Goal: Task Accomplishment & Management: Complete application form

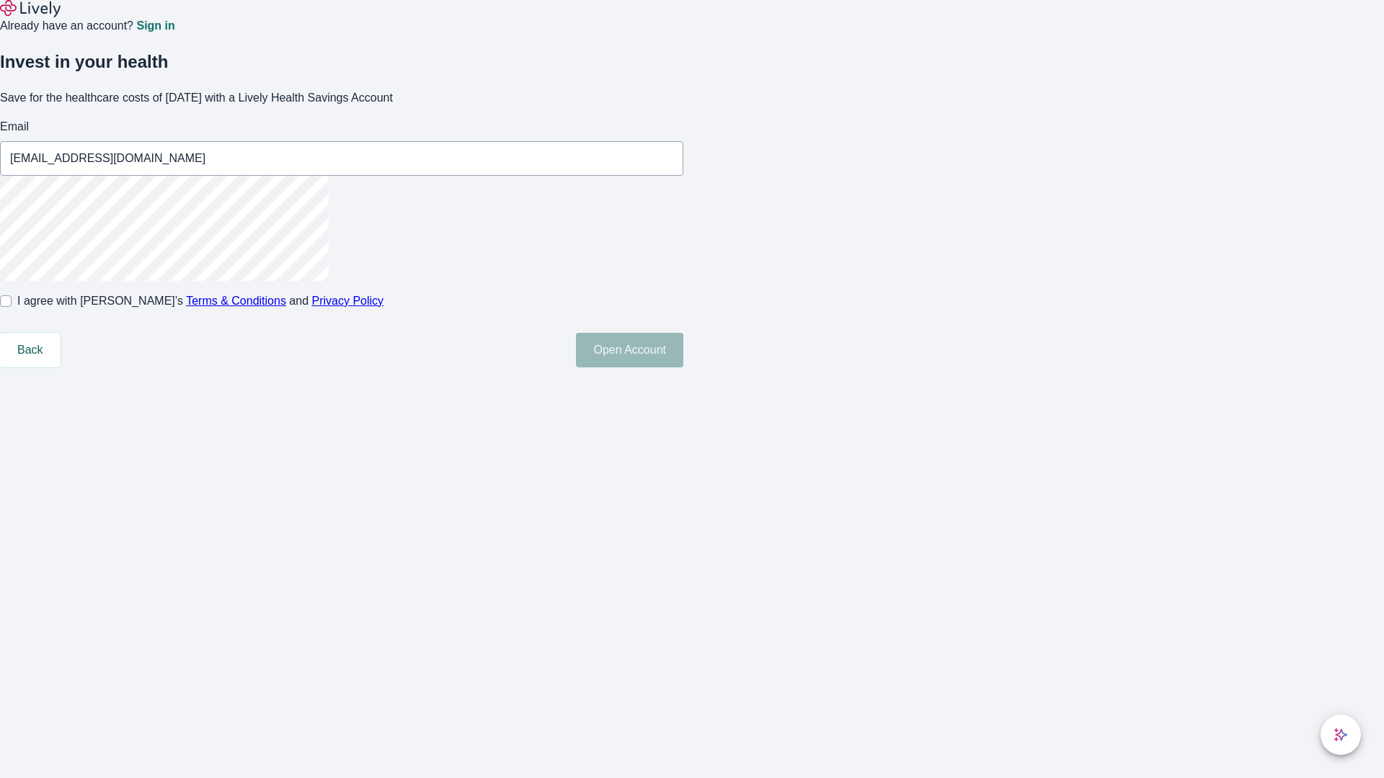
click at [12, 307] on input "I agree with Lively’s Terms & Conditions and Privacy Policy" at bounding box center [6, 301] width 12 height 12
checkbox input "true"
click at [683, 368] on button "Open Account" at bounding box center [629, 350] width 107 height 35
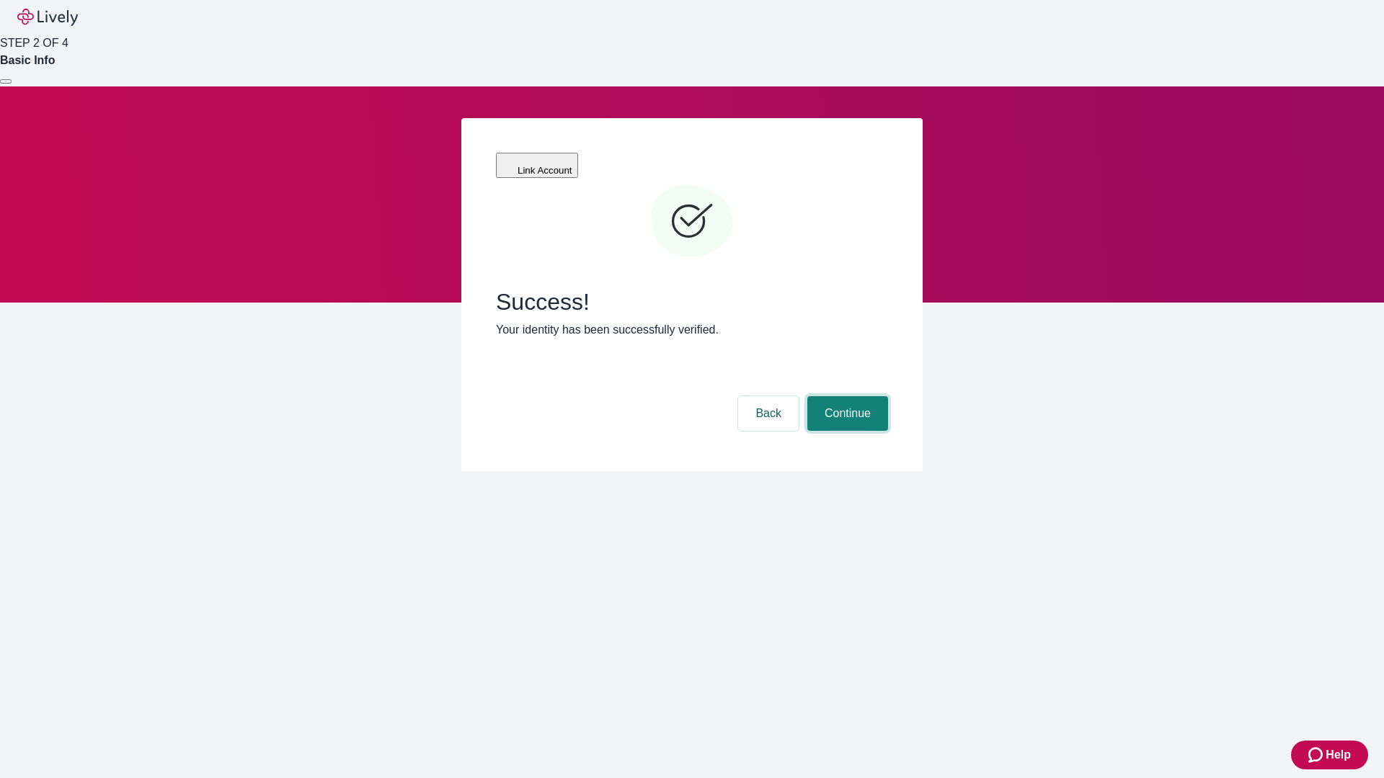
click at [845, 396] on button "Continue" at bounding box center [847, 413] width 81 height 35
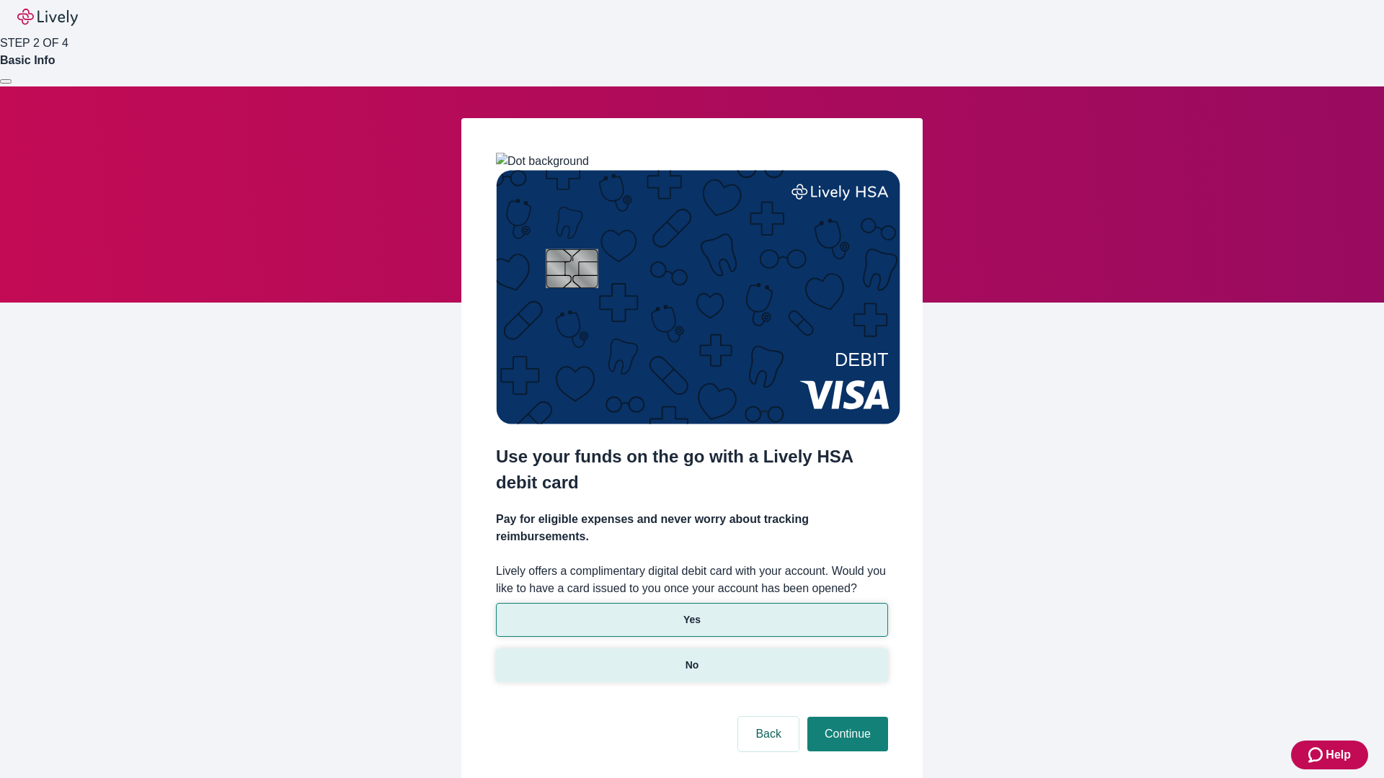
click at [691, 658] on p "No" at bounding box center [692, 665] width 14 height 15
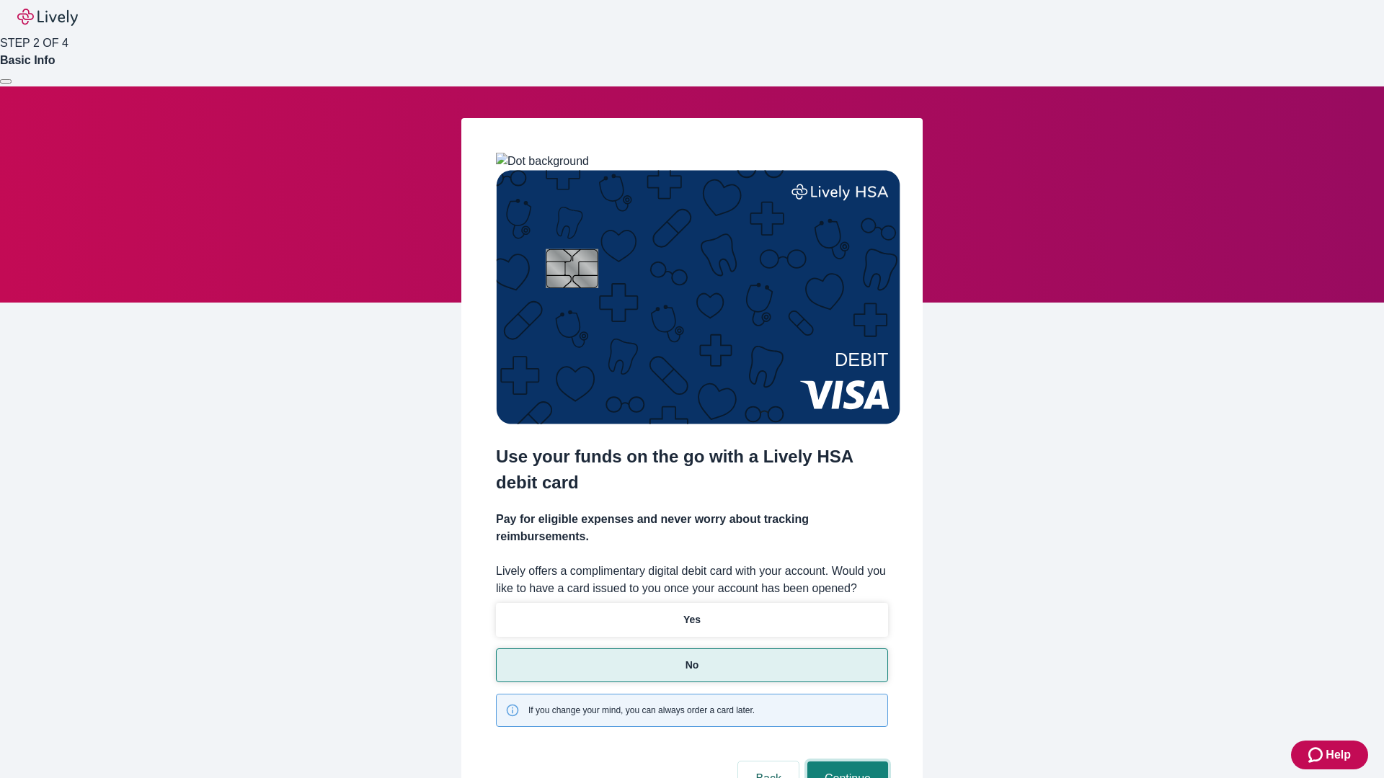
click at [845, 762] on button "Continue" at bounding box center [847, 779] width 81 height 35
